Goal: Navigation & Orientation: Go to known website

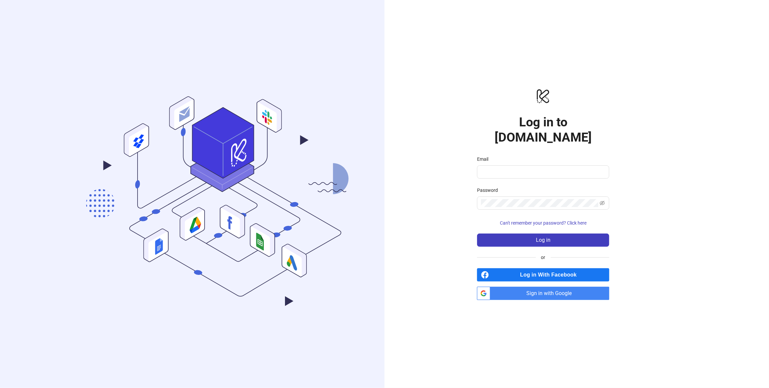
click at [569, 299] on div "logo/logo-mobile Log in to Kitchn.io Email Password Can't remember your passwor…" at bounding box center [543, 194] width 317 height 388
click at [558, 288] on span "Sign in with Google" at bounding box center [551, 293] width 116 height 13
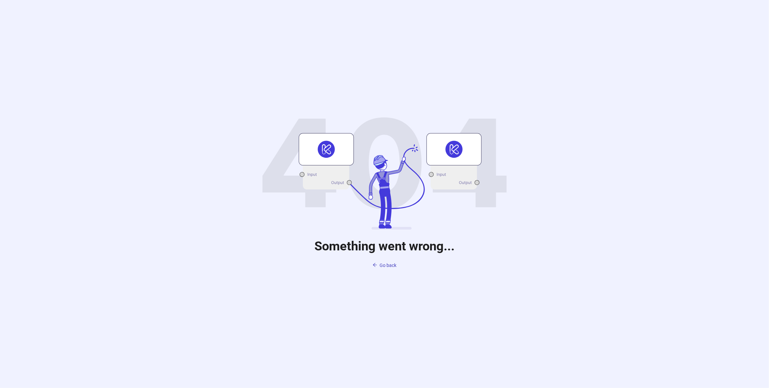
click at [376, 266] on icon "arrow-left" at bounding box center [375, 265] width 5 height 5
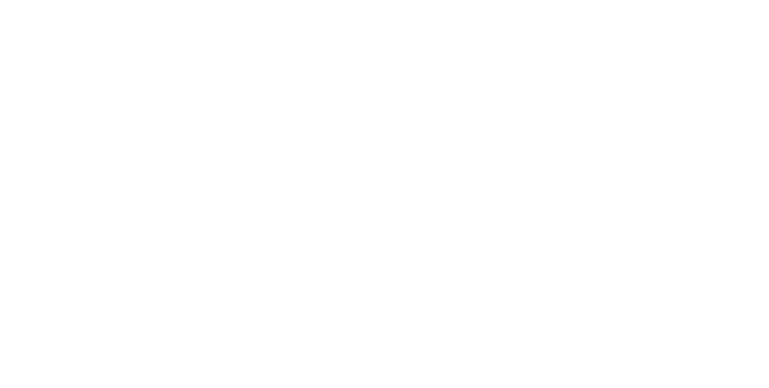
click at [384, 266] on div at bounding box center [384, 194] width 769 height 388
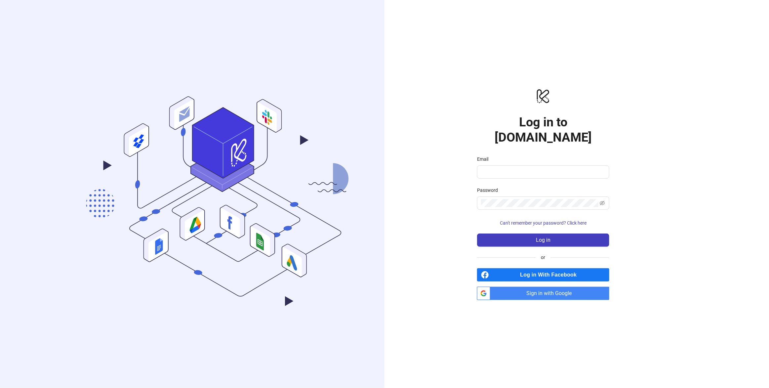
click at [575, 291] on span "Sign in with Google" at bounding box center [551, 293] width 116 height 13
